Goal: Task Accomplishment & Management: Complete application form

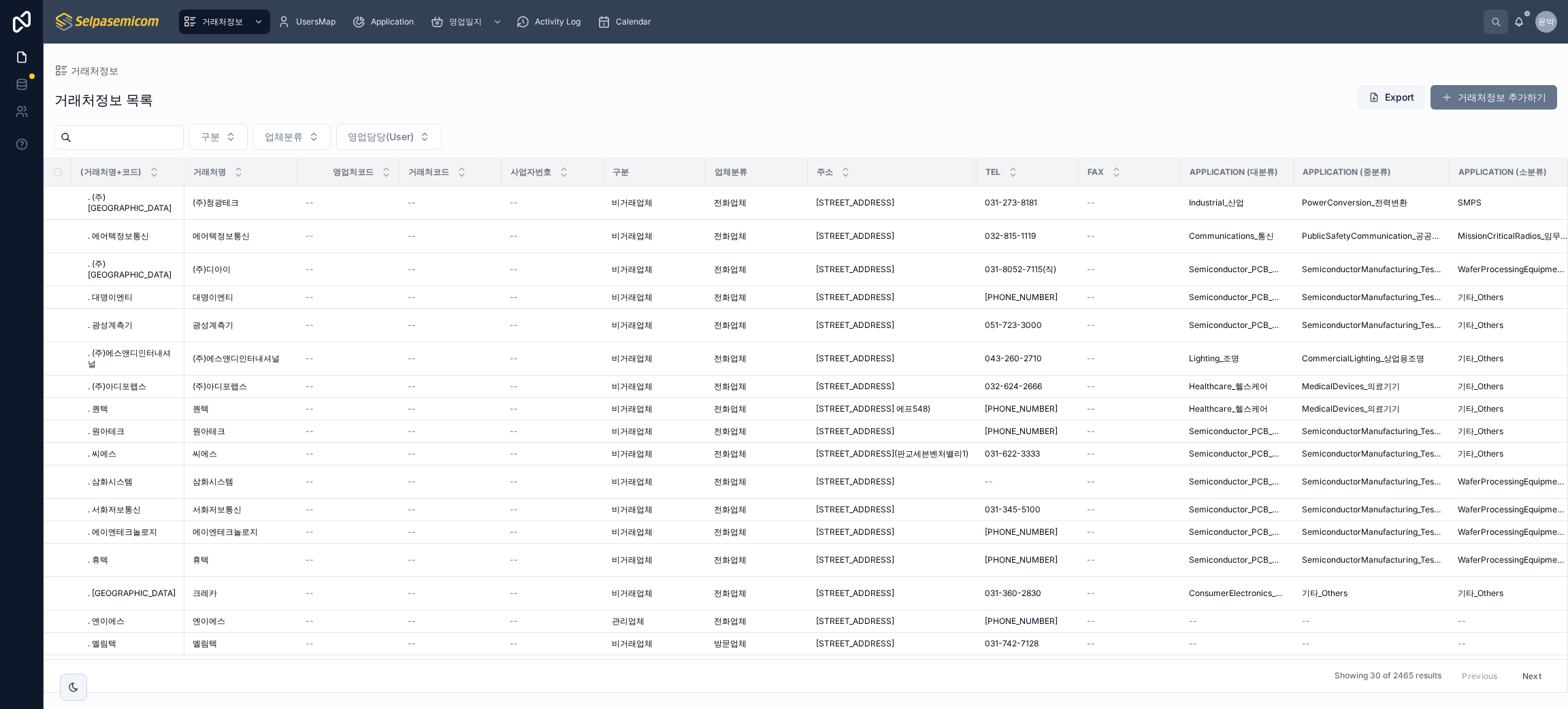
click at [905, 118] on div "거래처정보 목록 Export 거래처정보 추가하기 구분 업체분류 영업담당(User) (거래처명+코드) 거래처명 영업처코드 거래처코드 사업자번호 …" at bounding box center [806, 384] width 1524 height 616
click at [479, 22] on span "영업일지" at bounding box center [465, 22] width 32 height 11
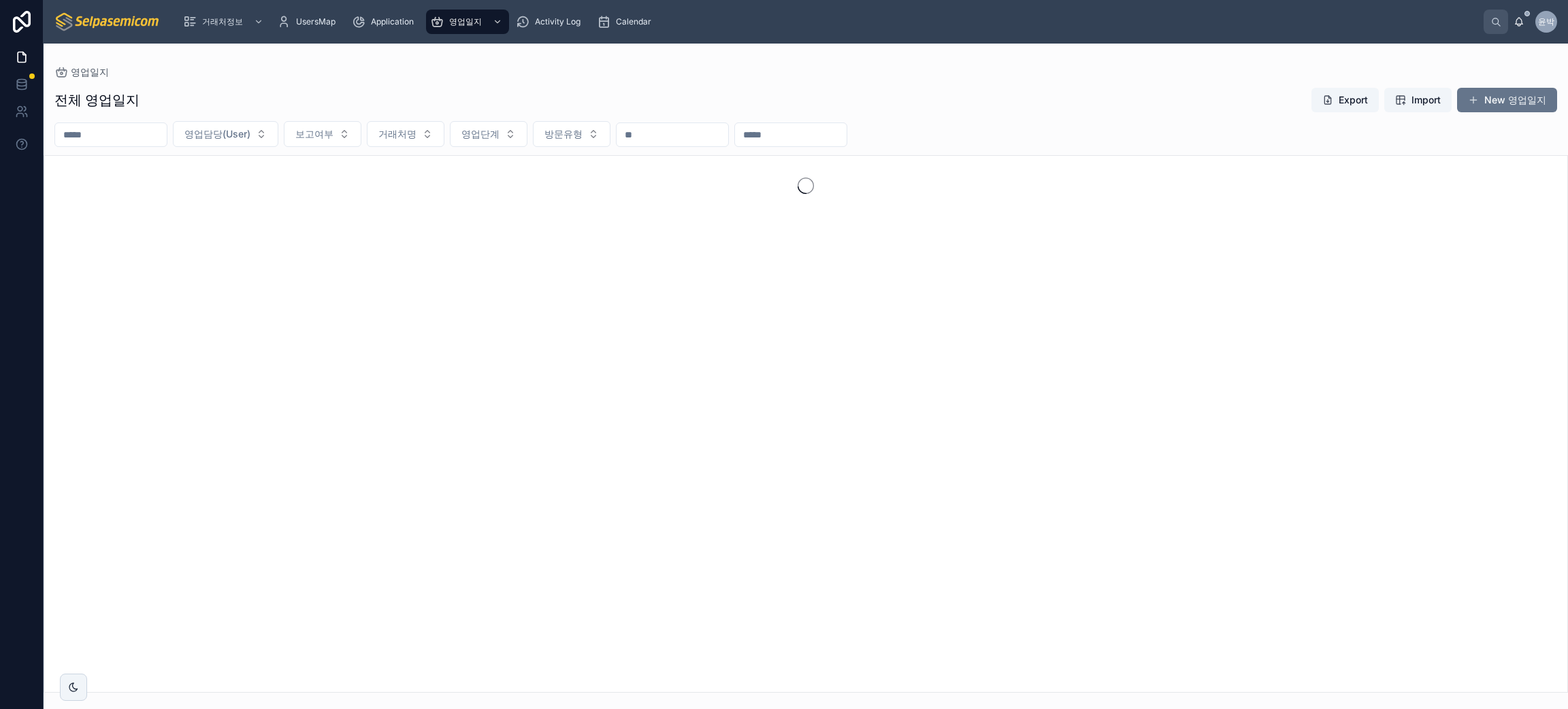
click at [587, 57] on div "영업일지 전체 영업일지 Export Import New 영업일지 영업담당(User) 보고여부 거래처명 영업단계 방문유형" at bounding box center [806, 368] width 1524 height 649
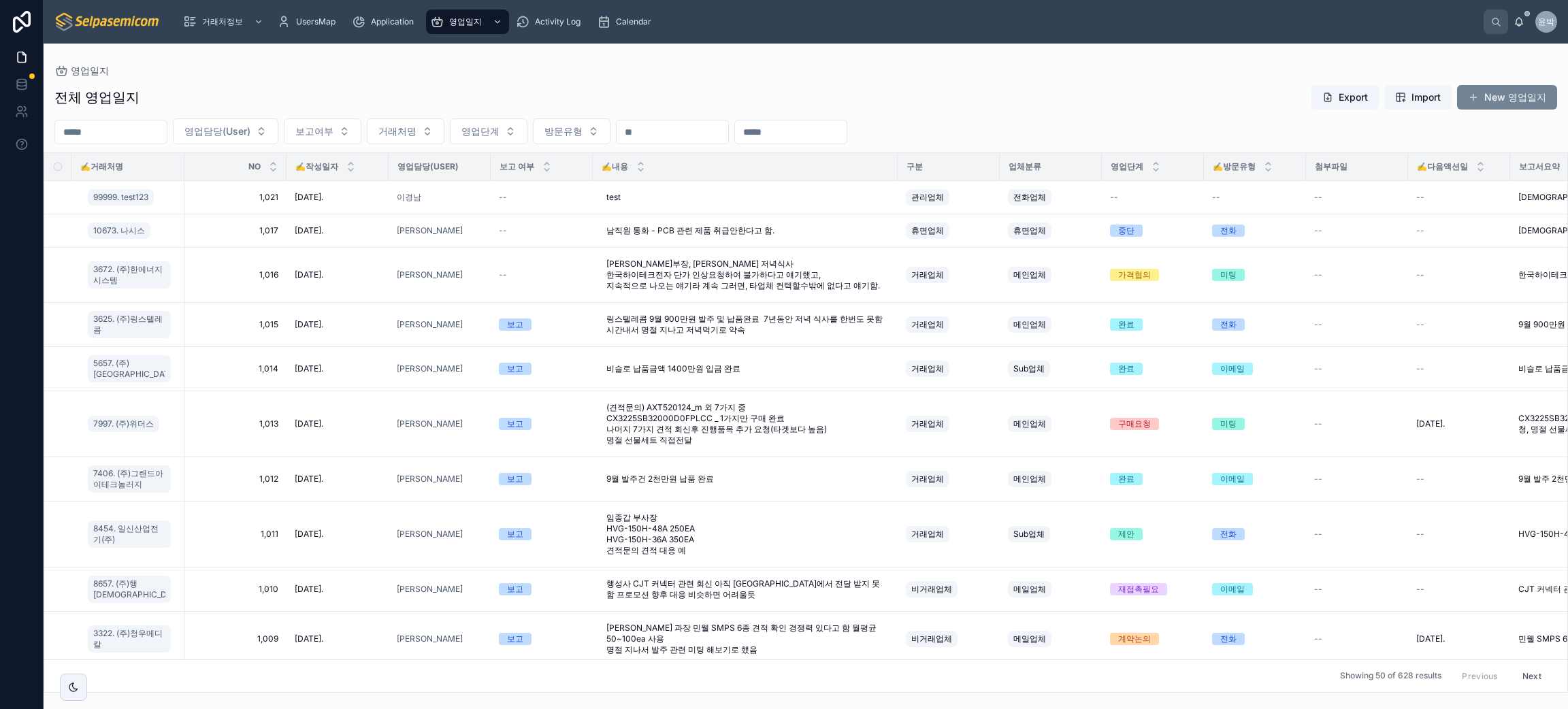
click at [1498, 101] on button "New 영업일지" at bounding box center [1506, 97] width 100 height 24
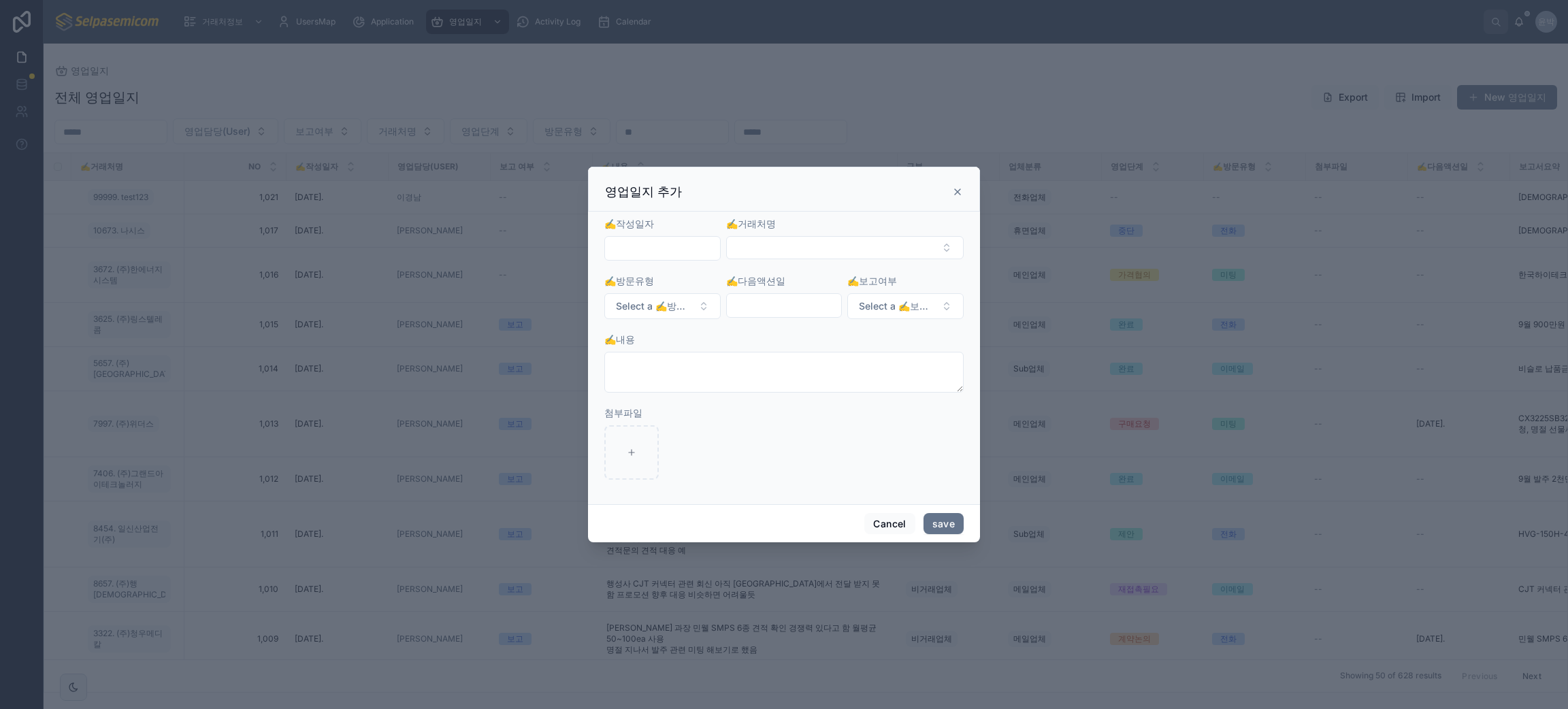
click at [684, 255] on input "text" at bounding box center [663, 248] width 115 height 19
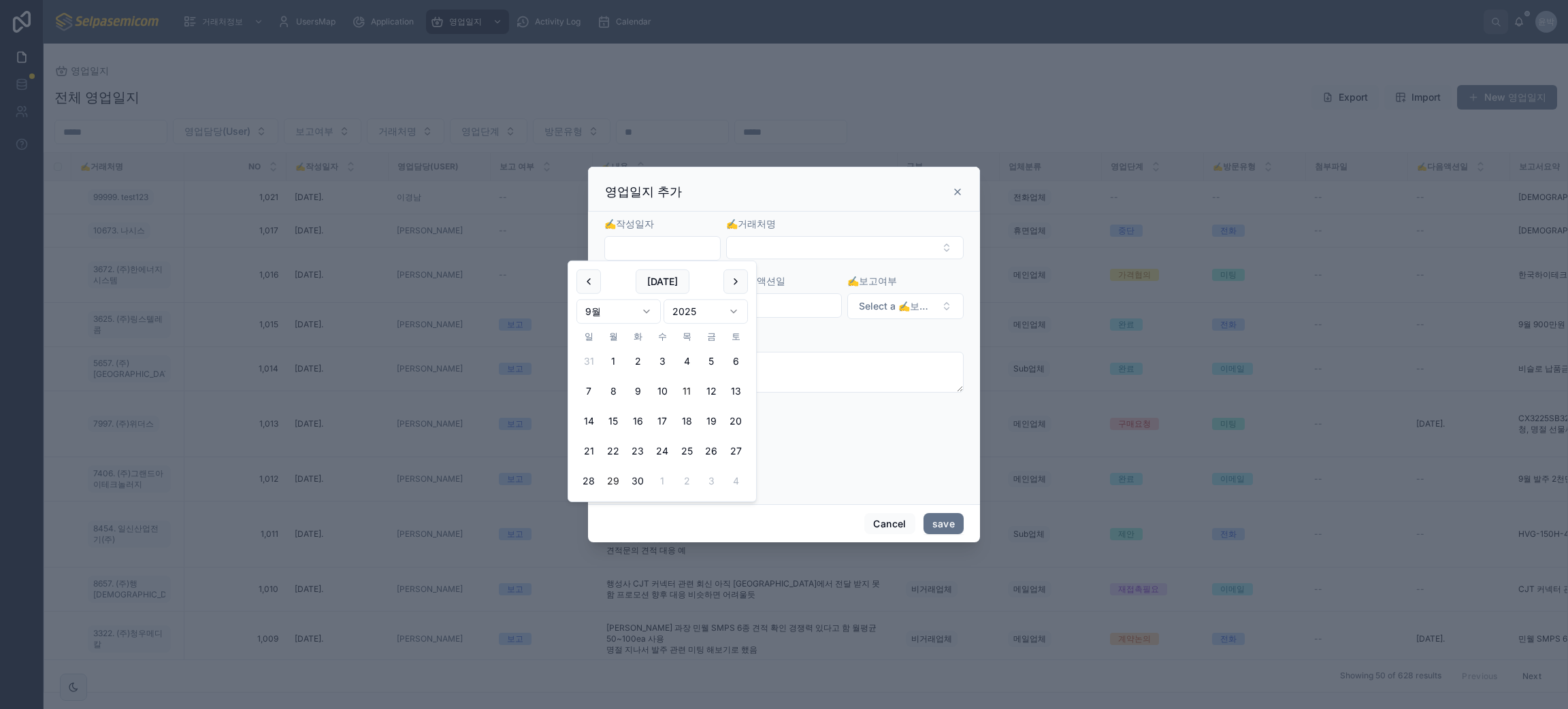
click at [689, 387] on button "11" at bounding box center [686, 391] width 24 height 24
type input "**********"
click at [841, 433] on div at bounding box center [784, 452] width 359 height 55
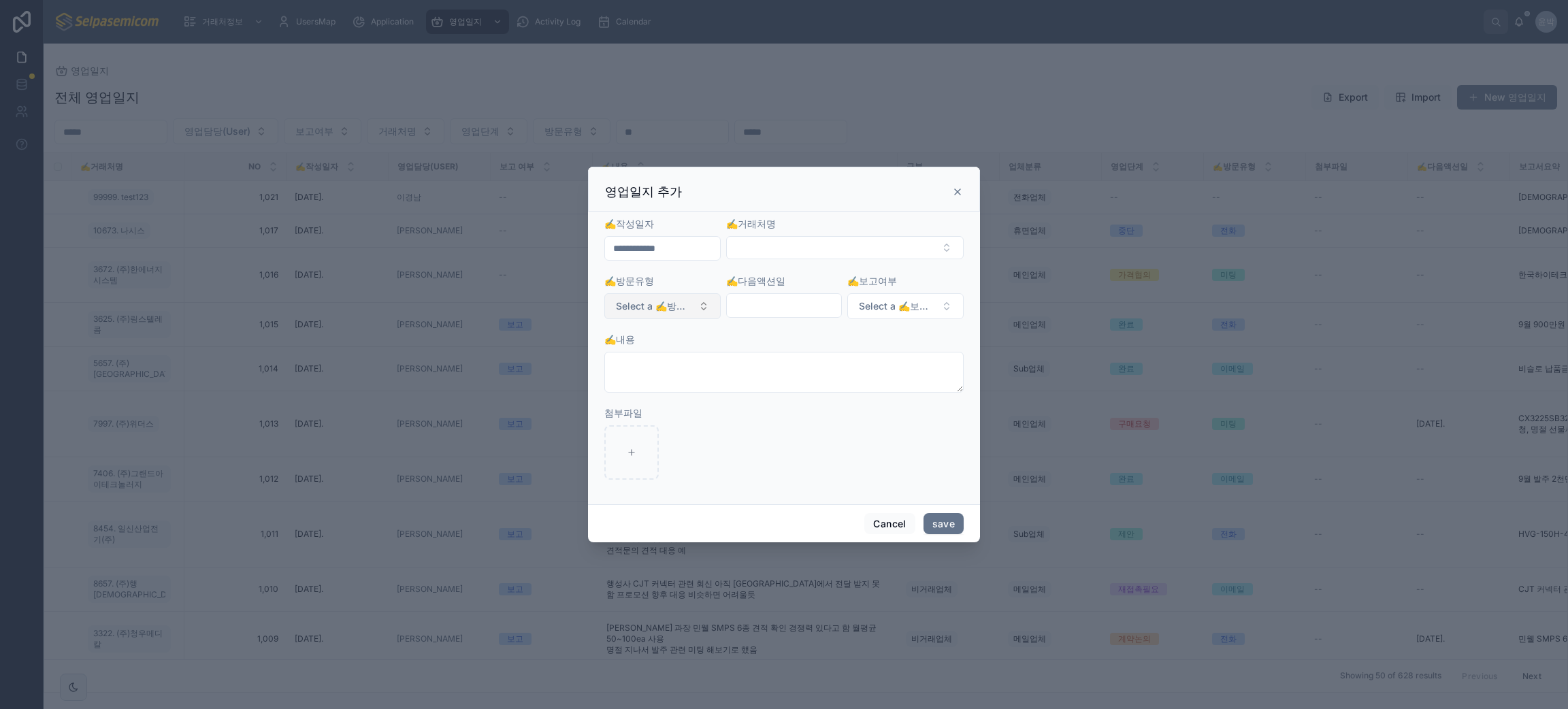
click at [689, 316] on button "Select a ✍️방문유형" at bounding box center [663, 306] width 116 height 26
click at [778, 343] on div "✍️내용" at bounding box center [784, 339] width 359 height 14
click at [672, 281] on div "✍️방문유형" at bounding box center [663, 281] width 116 height 14
drag, startPoint x: 1378, startPoint y: 267, endPoint x: 1462, endPoint y: 6, distance: 274.2
click at [1378, 267] on div at bounding box center [784, 354] width 1568 height 709
